Goal: Task Accomplishment & Management: Use online tool/utility

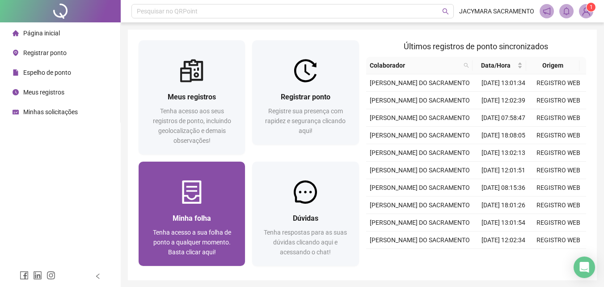
click at [205, 188] on div at bounding box center [192, 191] width 106 height 23
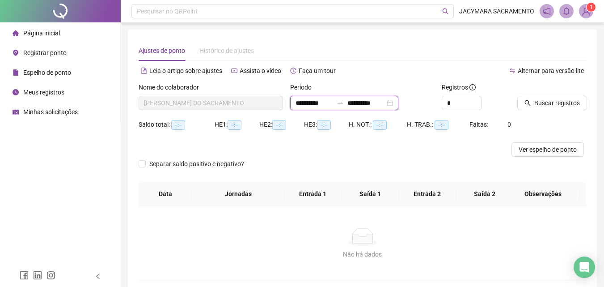
click at [373, 100] on input "**********" at bounding box center [366, 103] width 38 height 10
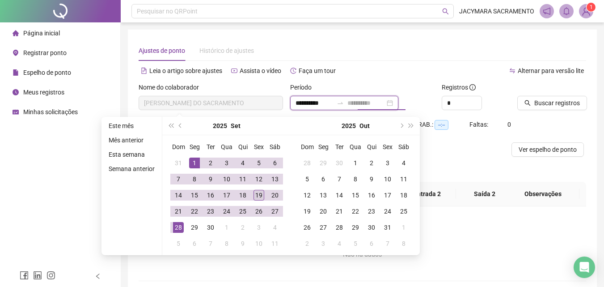
type input "**********"
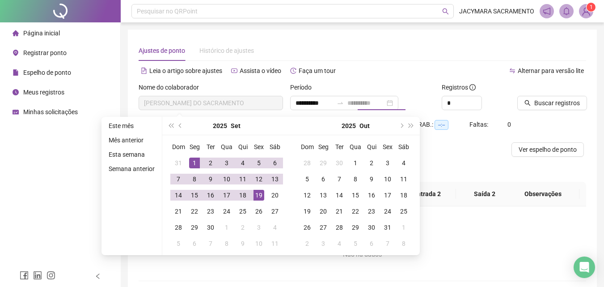
click at [257, 194] on div "19" at bounding box center [258, 195] width 11 height 11
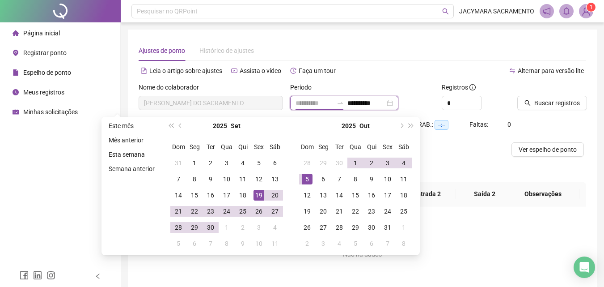
type input "**********"
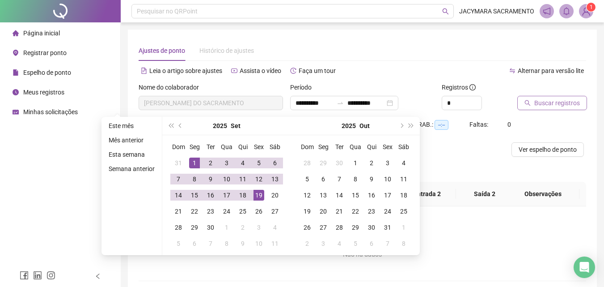
click at [549, 103] on span "Buscar registros" at bounding box center [557, 103] width 46 height 10
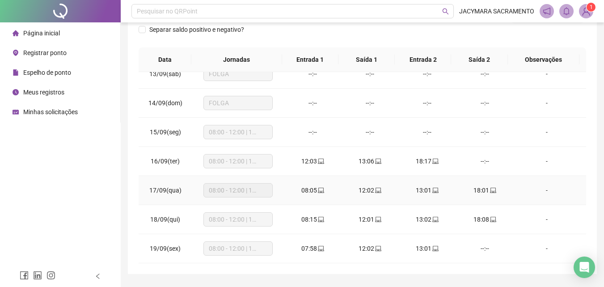
scroll to position [160, 0]
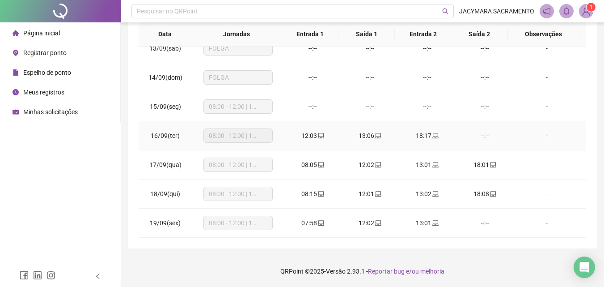
click at [232, 135] on span "08:00 - 12:00 | 13:00 - 17:00" at bounding box center [238, 135] width 59 height 13
click at [538, 135] on div "-" at bounding box center [546, 136] width 53 height 10
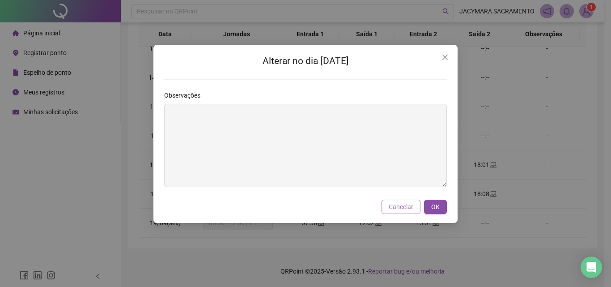
click at [397, 206] on span "Cancelar" at bounding box center [400, 207] width 25 height 10
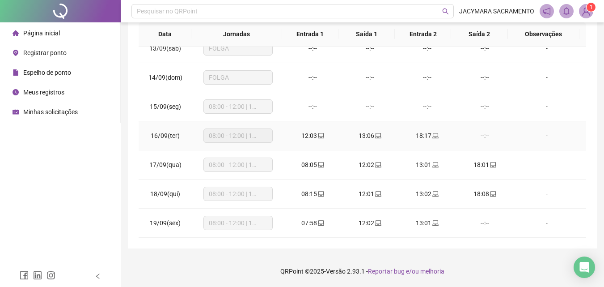
scroll to position [0, 0]
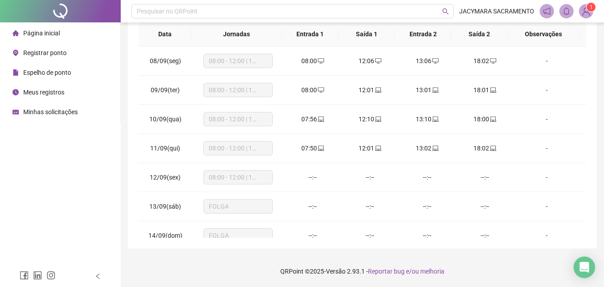
click at [51, 33] on span "Página inicial" at bounding box center [41, 33] width 37 height 7
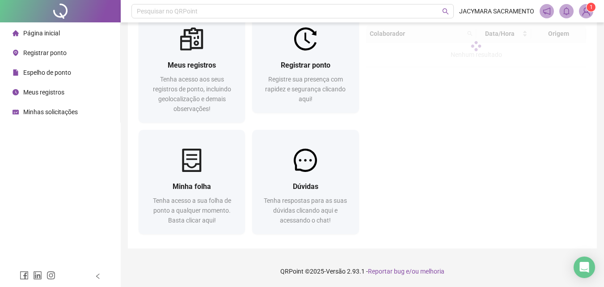
scroll to position [32, 0]
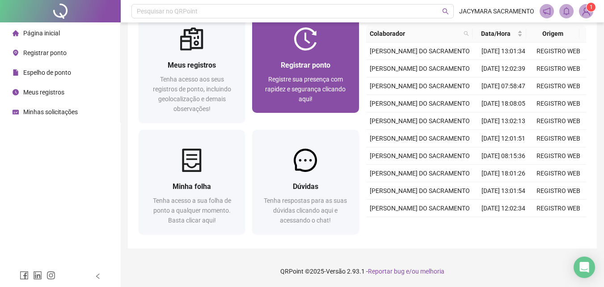
click at [304, 68] on span "Registrar ponto" at bounding box center [306, 65] width 50 height 8
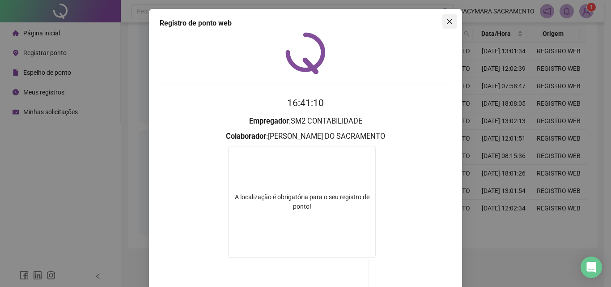
click at [446, 24] on icon "close" at bounding box center [449, 21] width 7 height 7
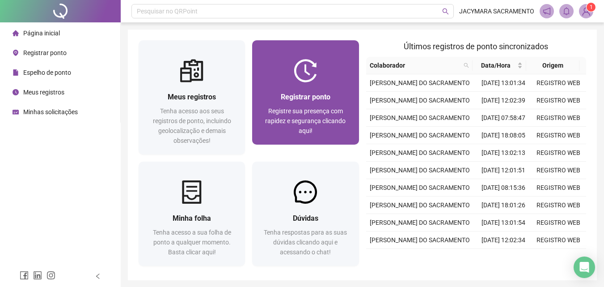
click at [297, 102] on div "Registrar ponto" at bounding box center [305, 96] width 85 height 11
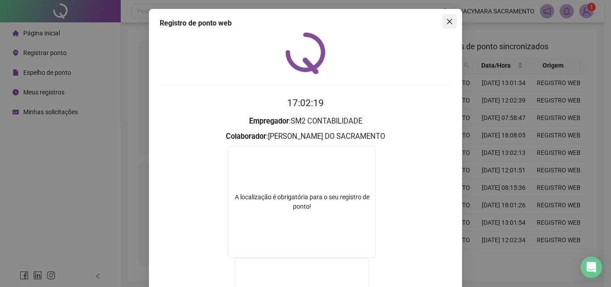
click at [447, 21] on icon "close" at bounding box center [449, 21] width 7 height 7
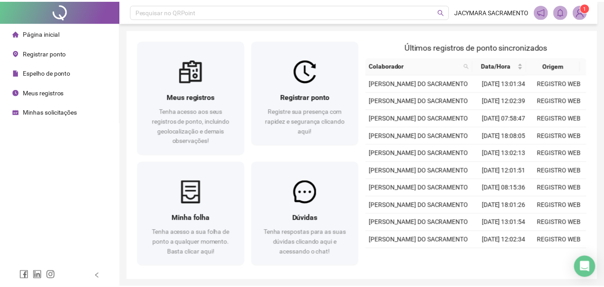
scroll to position [32, 0]
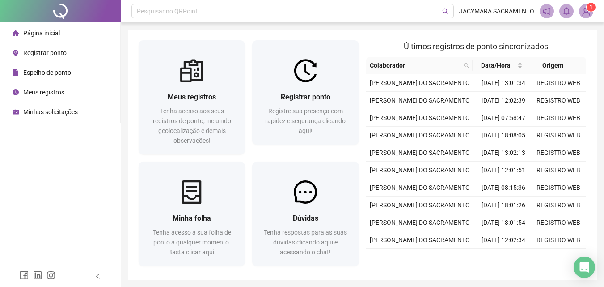
click at [334, 106] on div "Registre sua presença com rapidez e segurança clicando aqui!" at bounding box center [305, 121] width 85 height 30
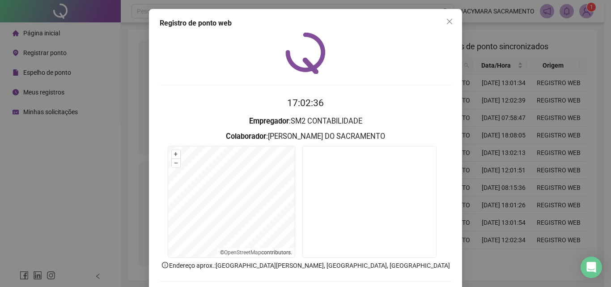
scroll to position [43, 0]
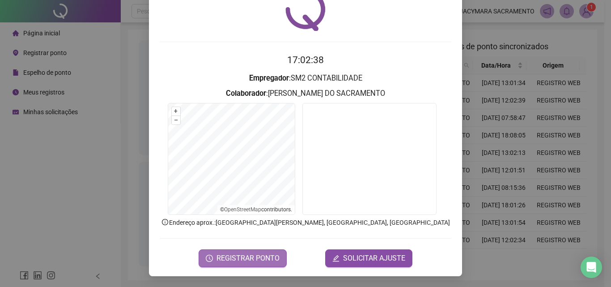
click at [244, 259] on span "REGISTRAR PONTO" at bounding box center [247, 258] width 63 height 11
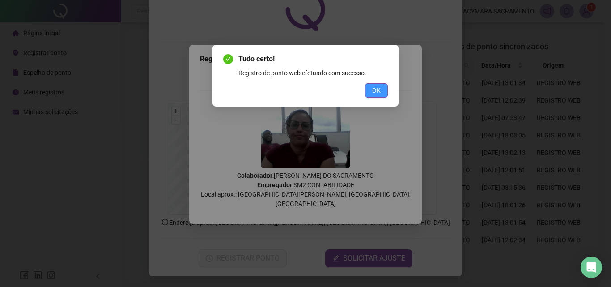
click at [380, 94] on span "OK" at bounding box center [376, 90] width 8 height 10
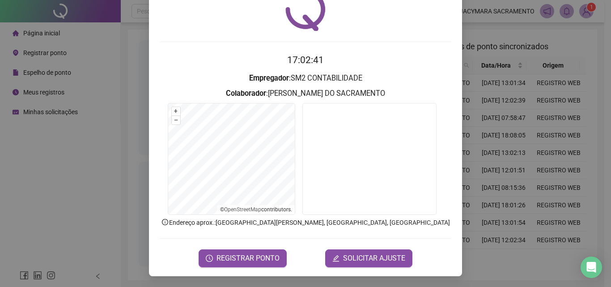
scroll to position [0, 0]
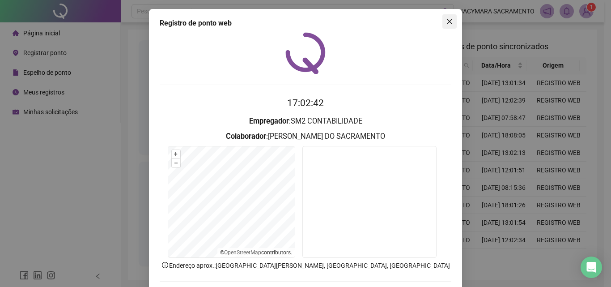
click at [446, 23] on icon "close" at bounding box center [449, 21] width 7 height 7
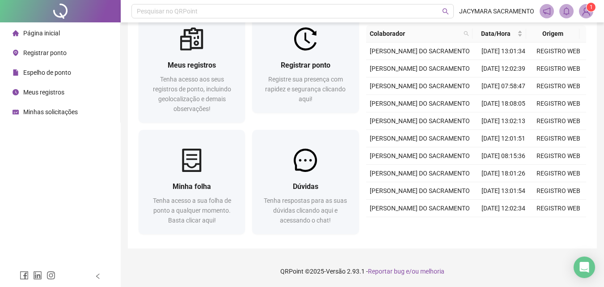
click at [587, 10] on img at bounding box center [585, 10] width 13 height 13
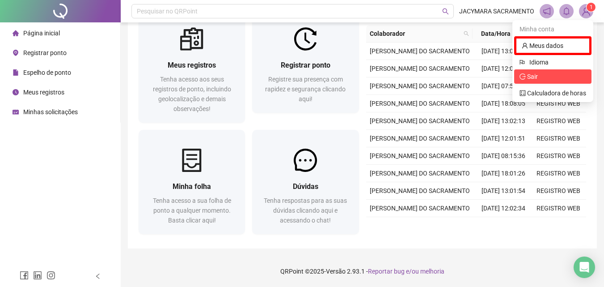
click at [532, 79] on span "Sair" at bounding box center [532, 76] width 11 height 7
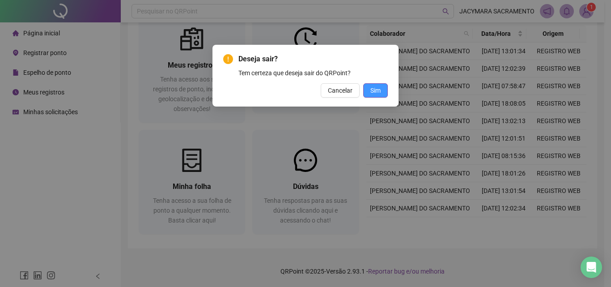
click at [380, 91] on span "Sim" at bounding box center [375, 90] width 10 height 10
